Goal: Transaction & Acquisition: Purchase product/service

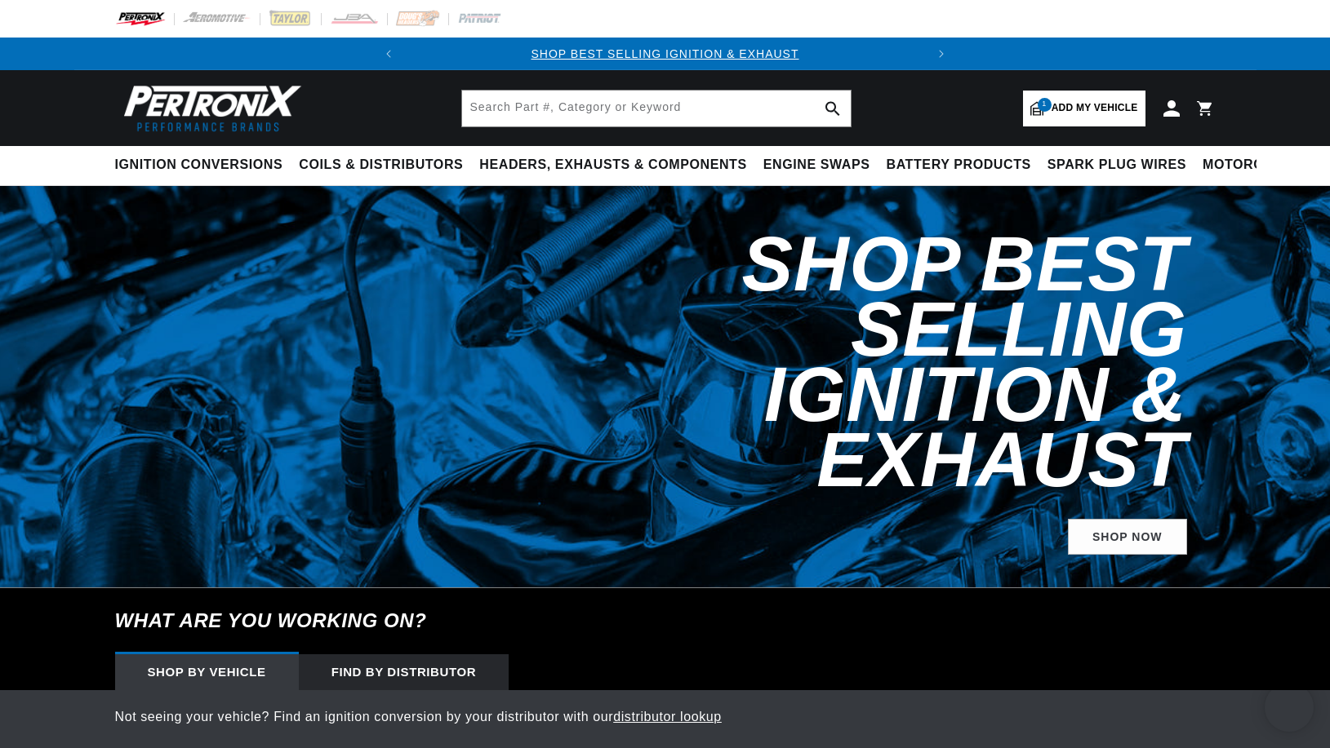
select select "1976"
select select "Chevrolet"
select select "K20"
select select "350cid-5.7L"
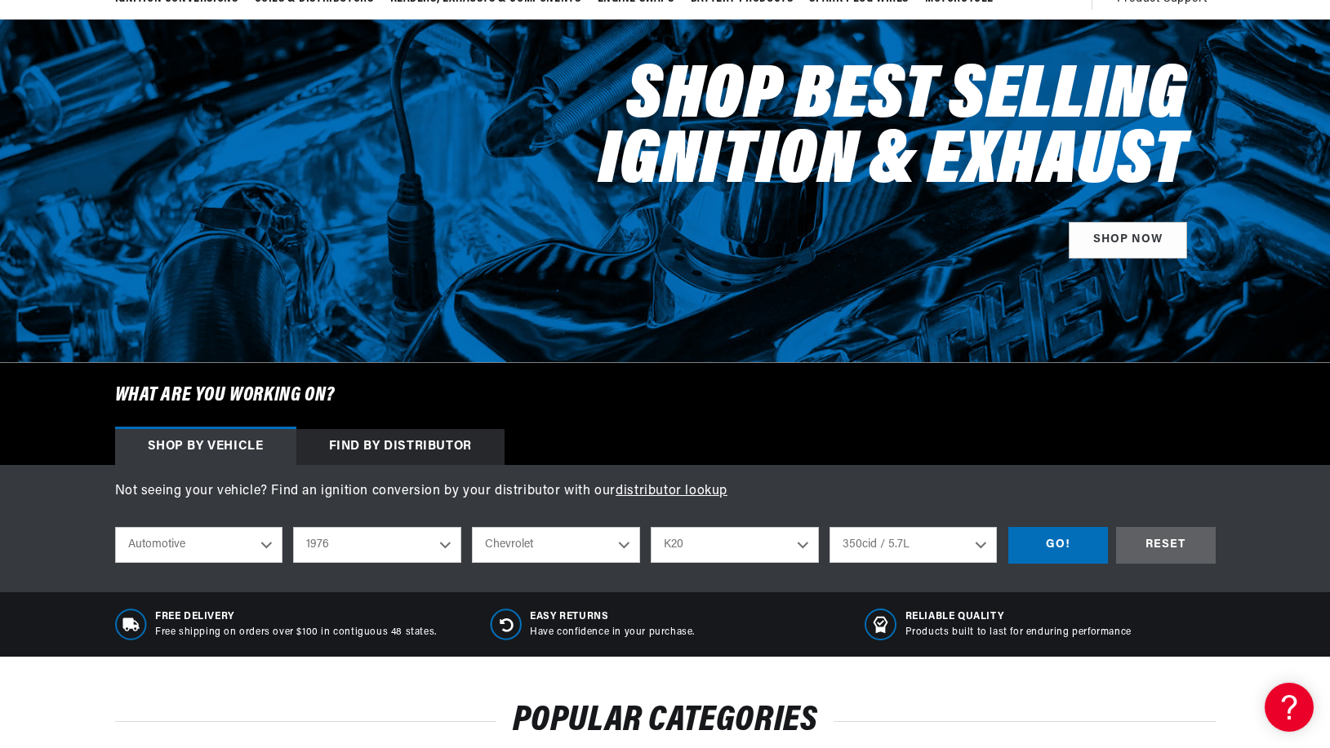
scroll to position [0, 495]
click at [1061, 544] on div "GO!" at bounding box center [1058, 545] width 100 height 37
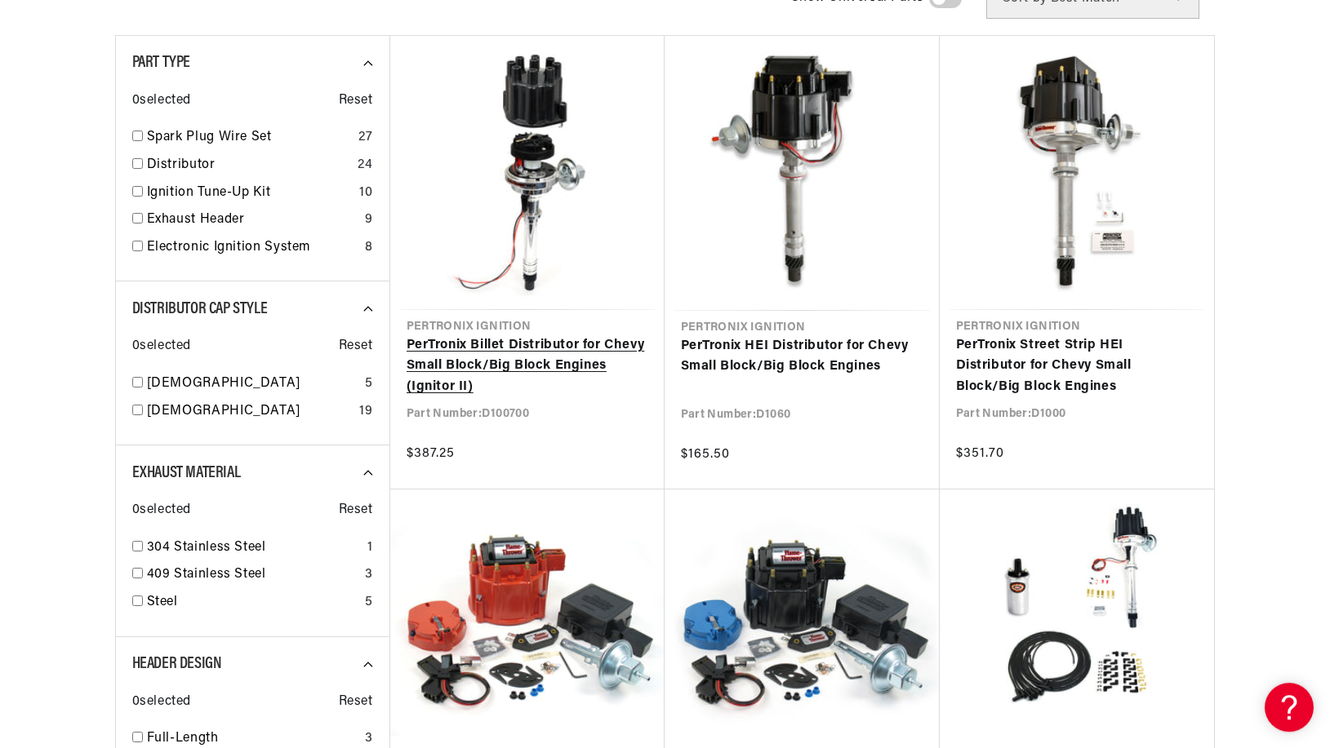
scroll to position [583, 0]
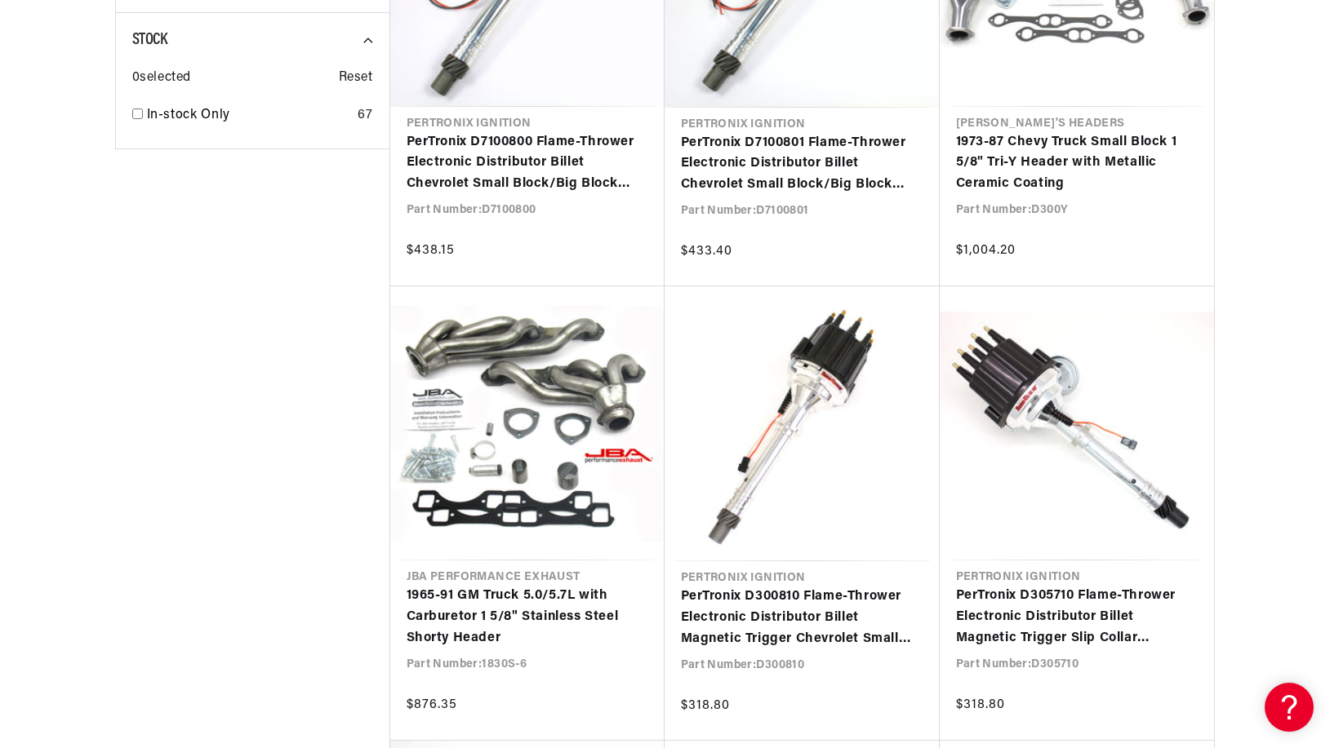
scroll to position [2997, 0]
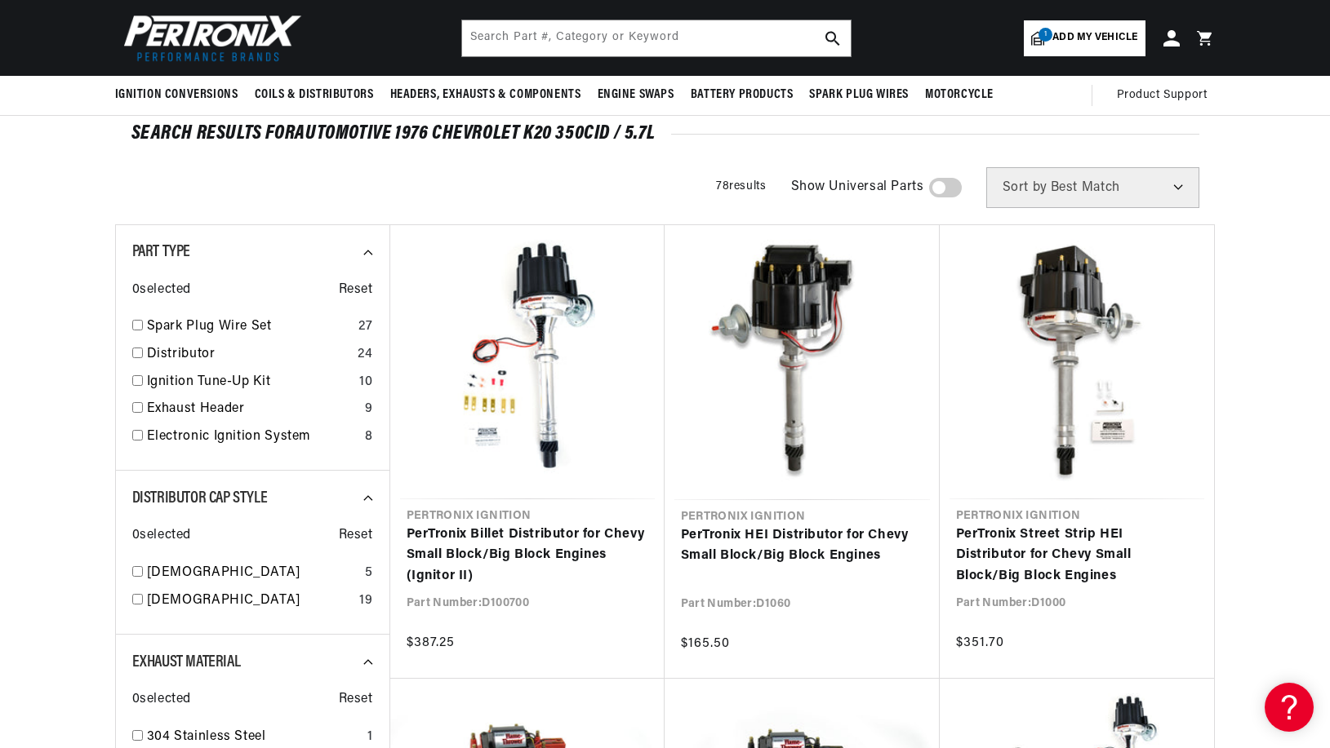
scroll to position [0, 495]
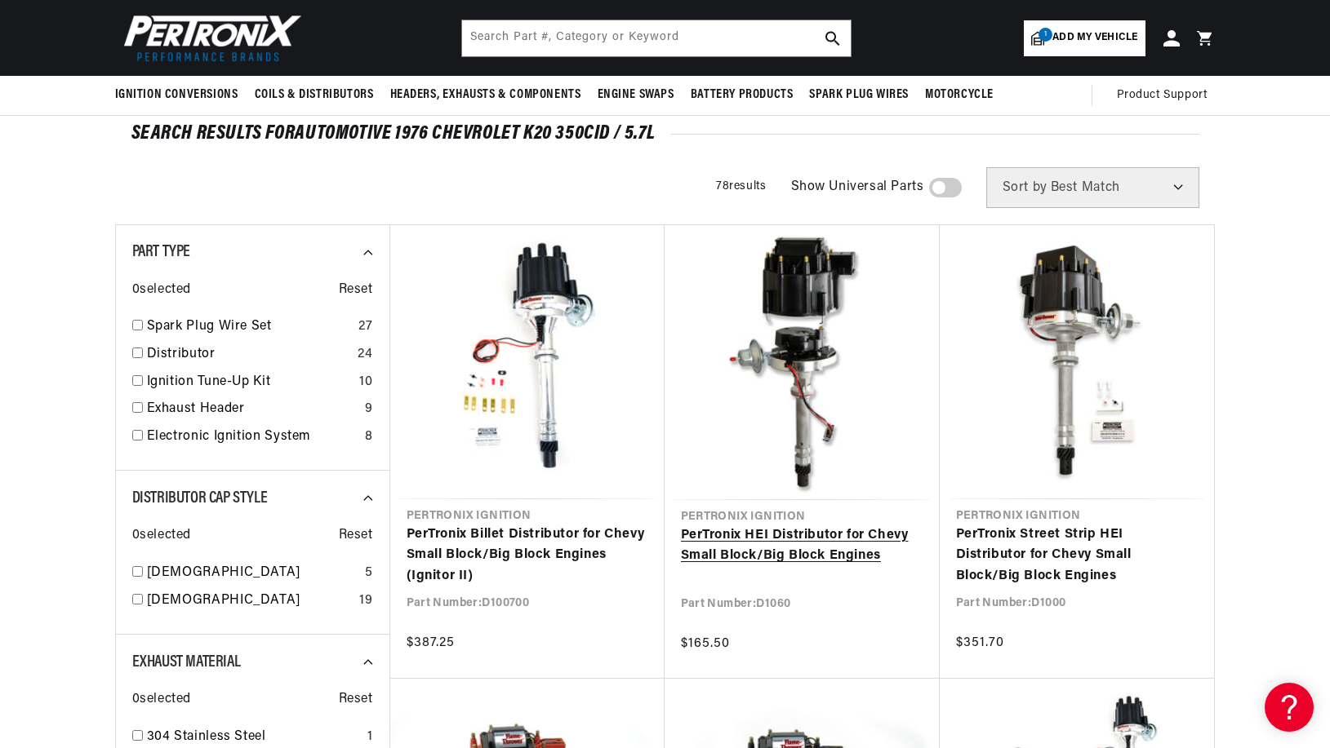
click at [786, 526] on link "PerTronix HEI Distributor for Chevy Small Block/Big Block Engines" at bounding box center [802, 547] width 242 height 42
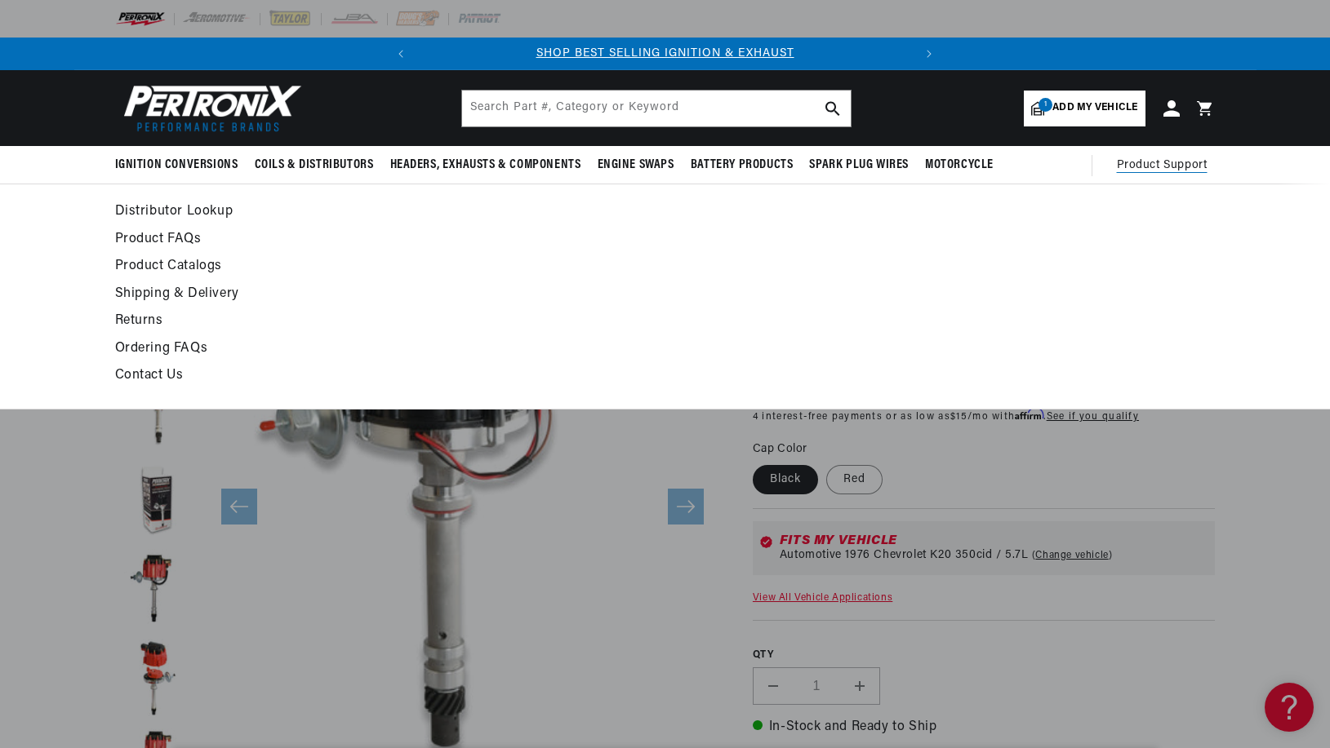
click at [1168, 162] on span "Product Support" at bounding box center [1162, 166] width 91 height 18
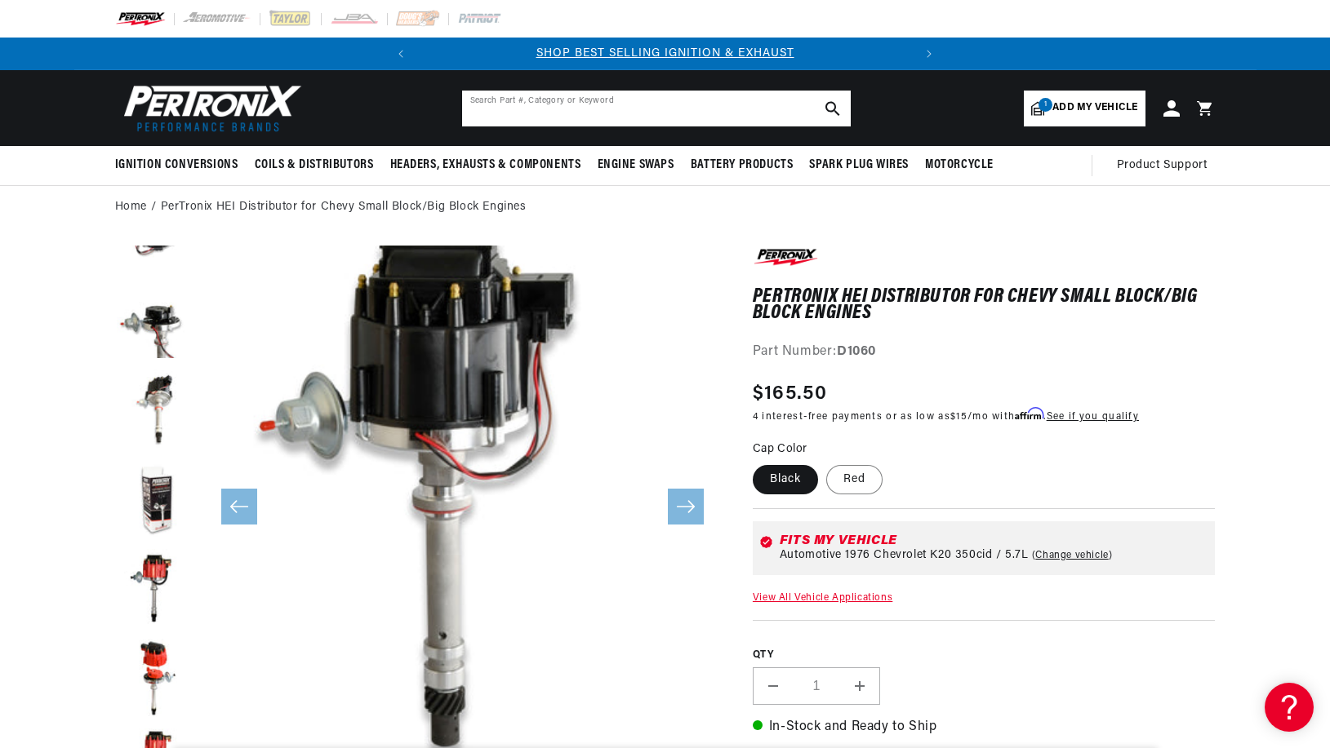
drag, startPoint x: 540, startPoint y: 95, endPoint x: 519, endPoint y: 64, distance: 36.9
